Goal: Task Accomplishment & Management: Complete application form

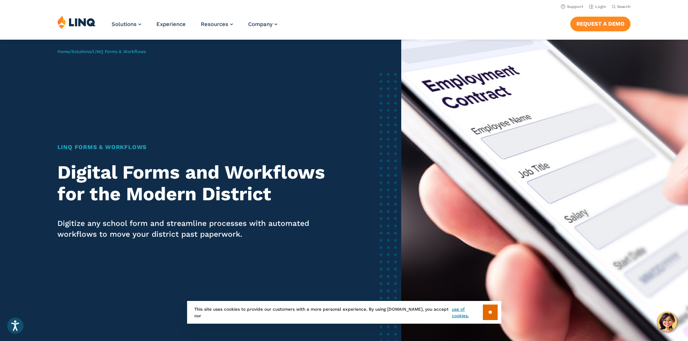
click at [592, 26] on link "Request a Demo" at bounding box center [600, 24] width 60 height 14
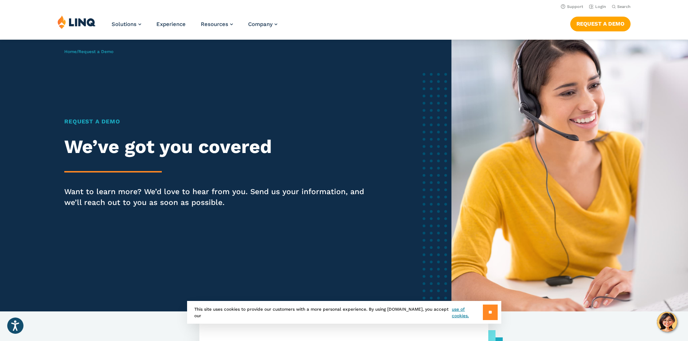
click at [487, 315] on input "**" at bounding box center [490, 313] width 15 height 16
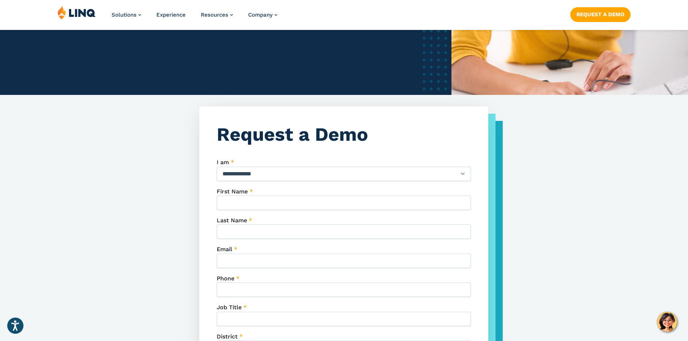
scroll to position [181, 0]
